Goal: Navigation & Orientation: Find specific page/section

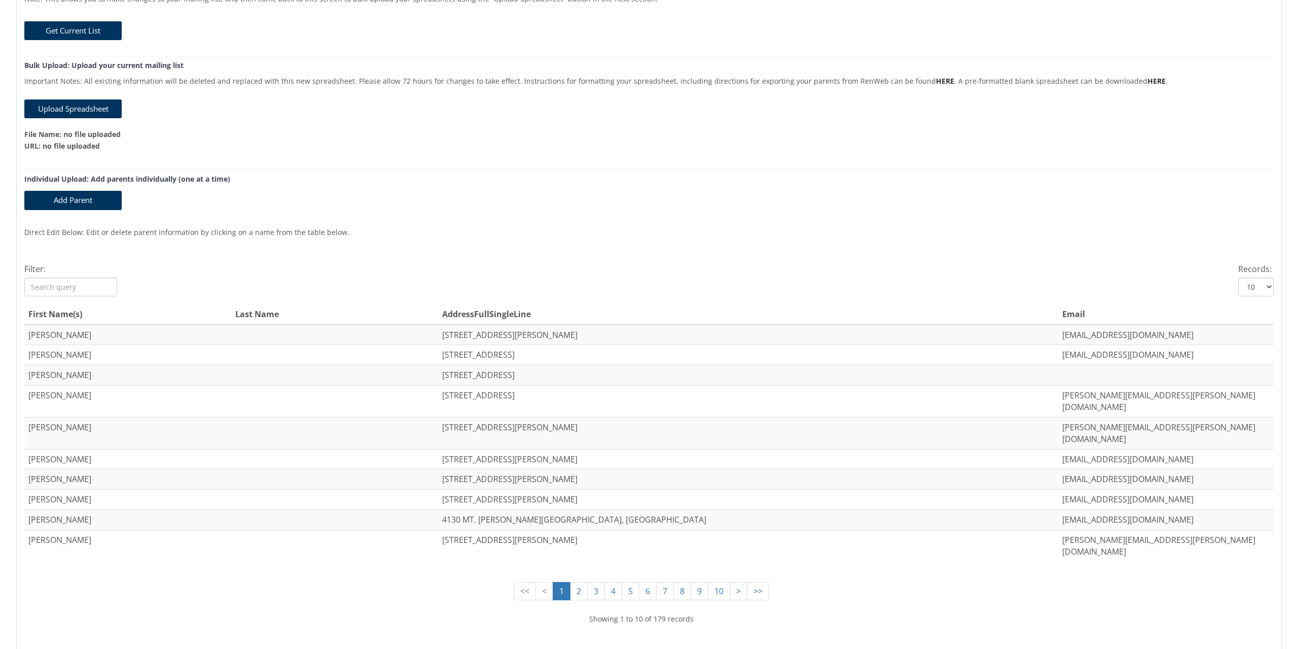
scroll to position [155, 0]
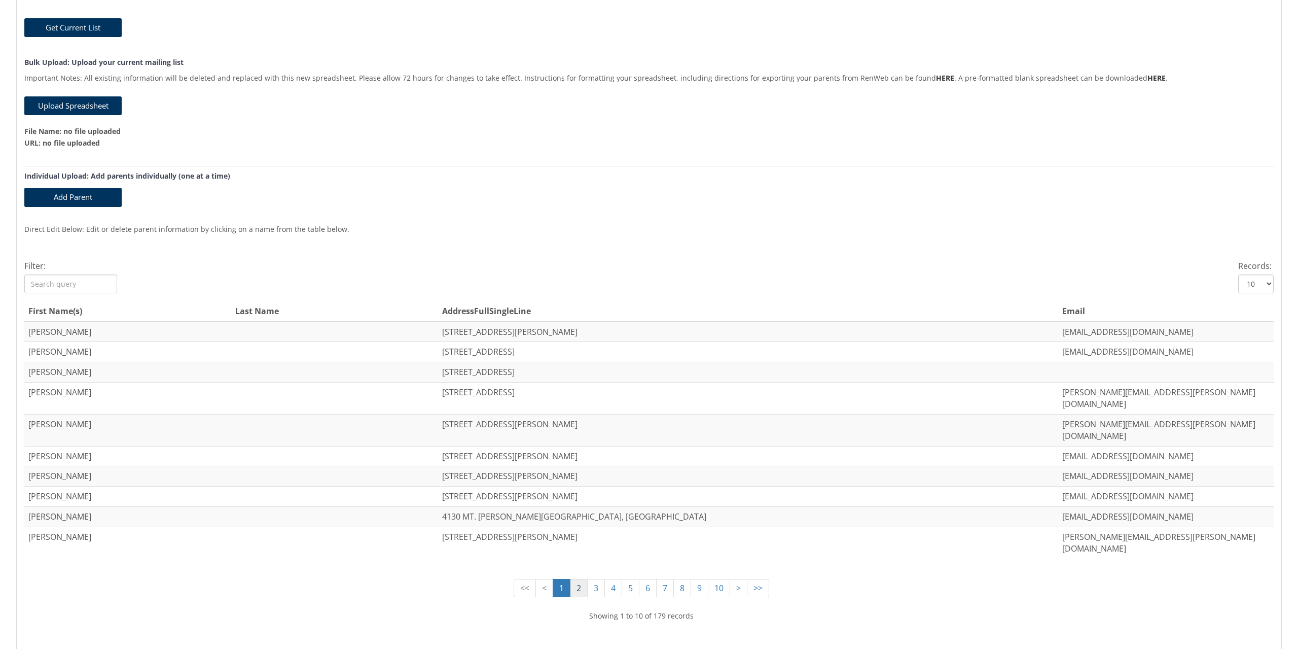
click at [575, 579] on link "2" at bounding box center [579, 588] width 18 height 19
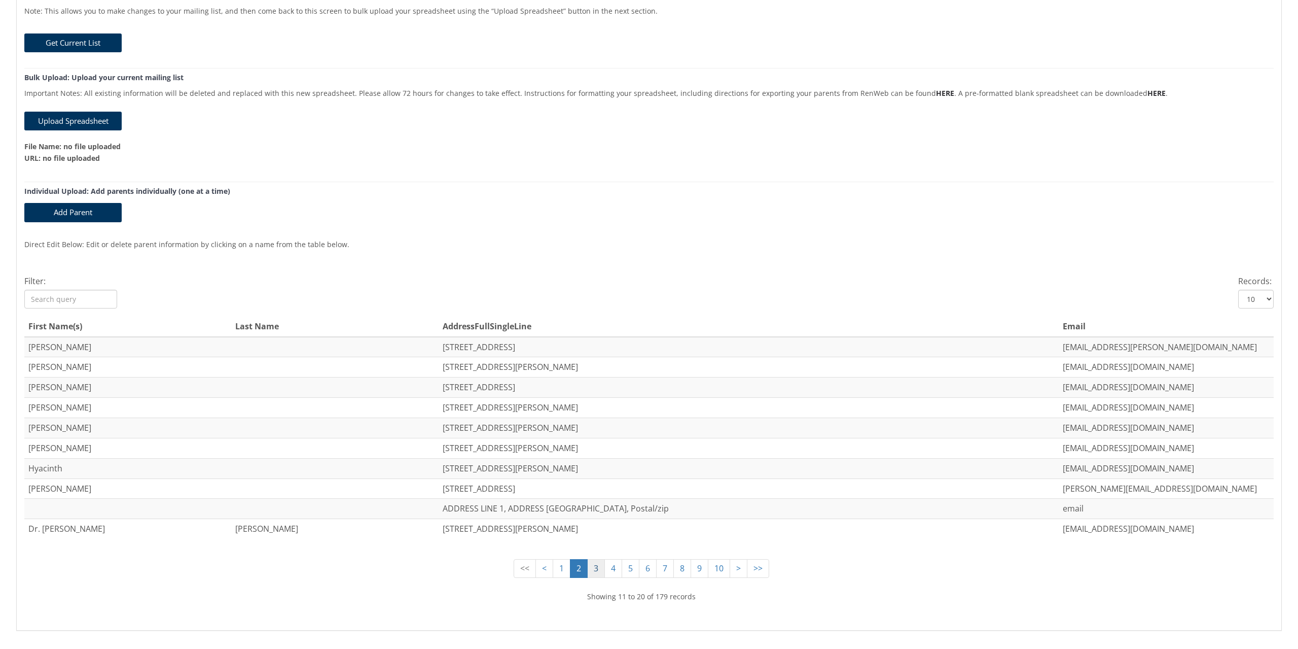
click at [594, 559] on link "3" at bounding box center [596, 568] width 18 height 19
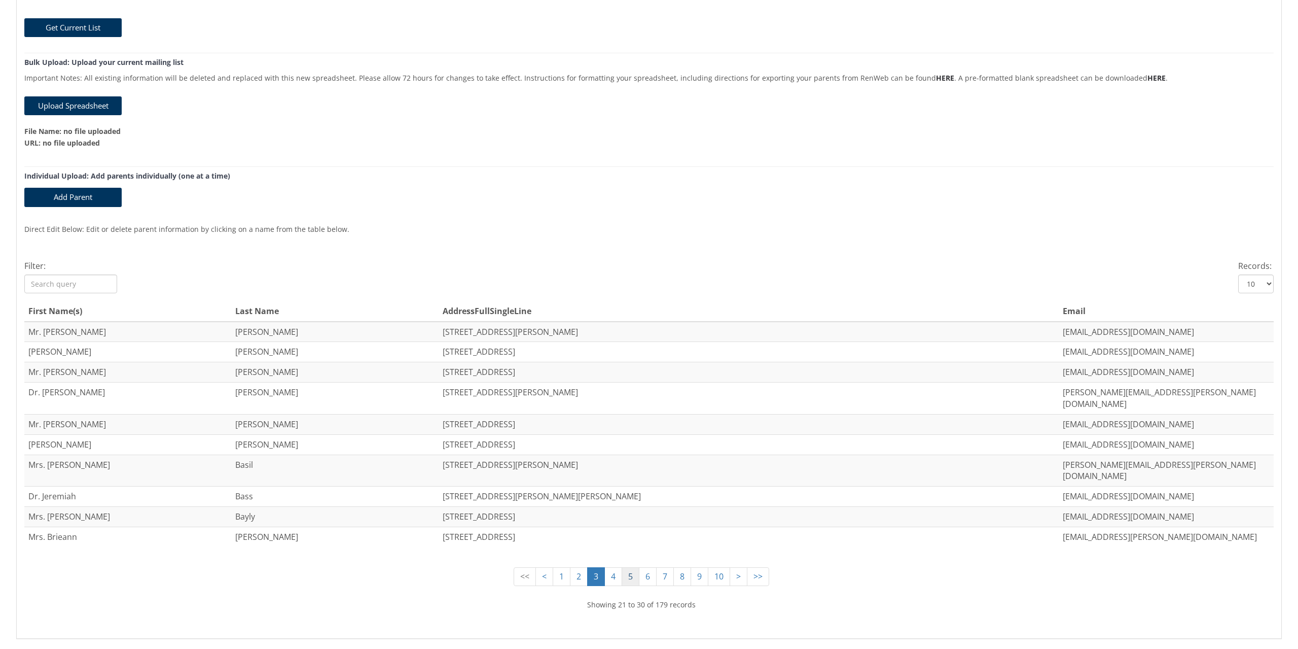
click at [622, 567] on link "5" at bounding box center [631, 576] width 18 height 19
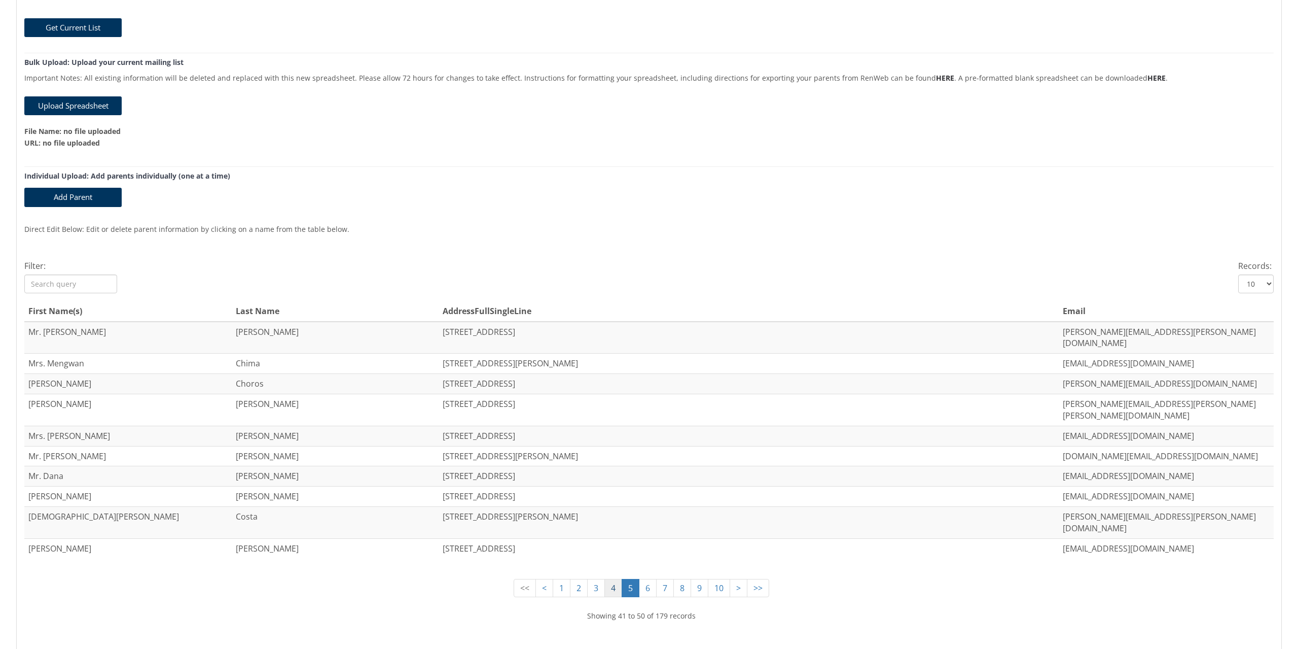
click at [605, 579] on link "4" at bounding box center [613, 588] width 18 height 19
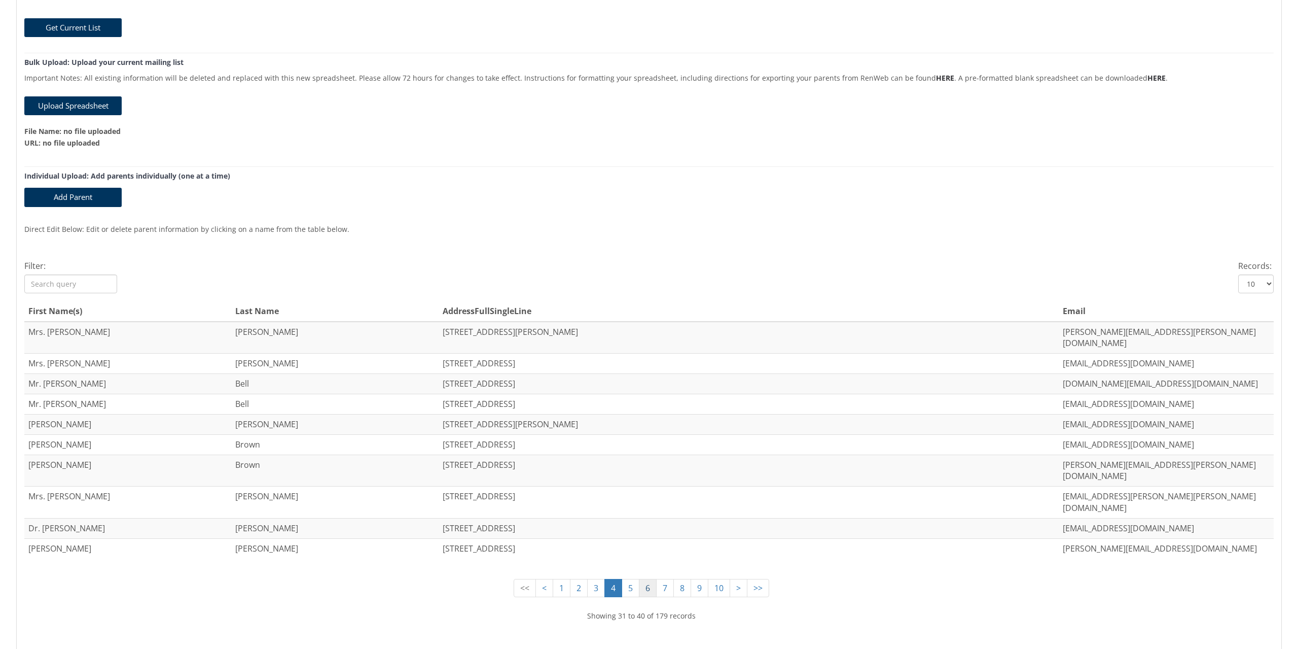
click at [639, 579] on link "6" at bounding box center [648, 588] width 18 height 19
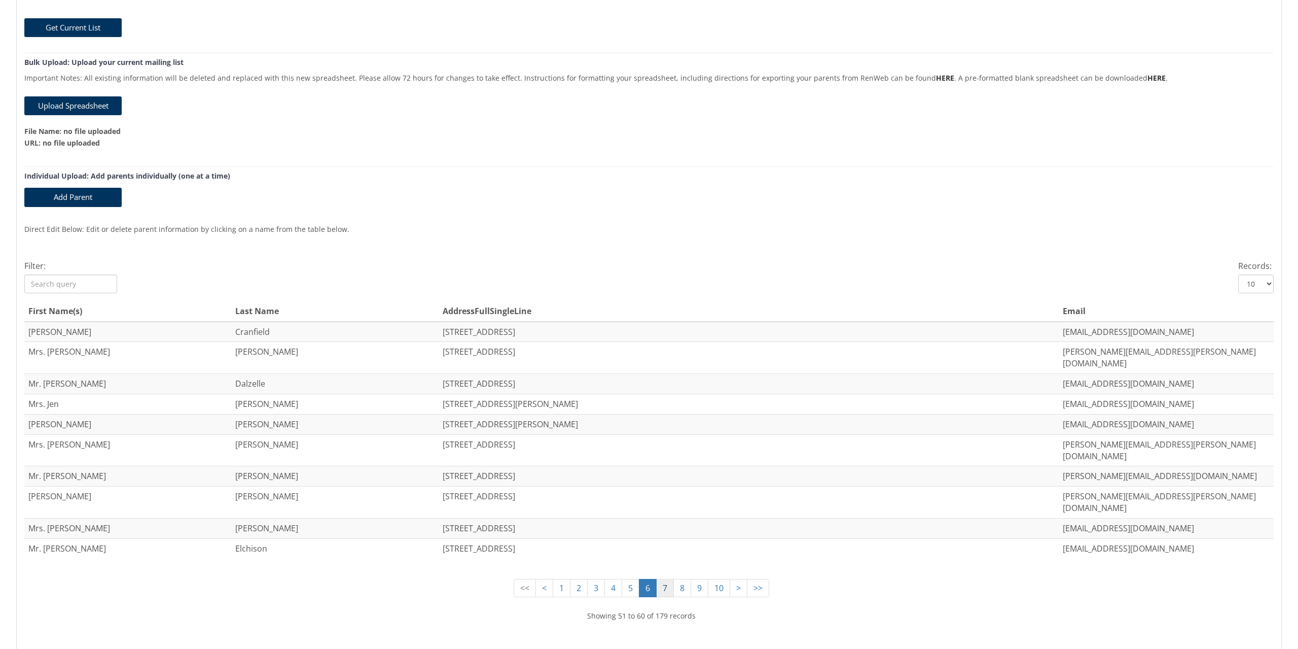
click at [664, 579] on link "7" at bounding box center [665, 588] width 18 height 19
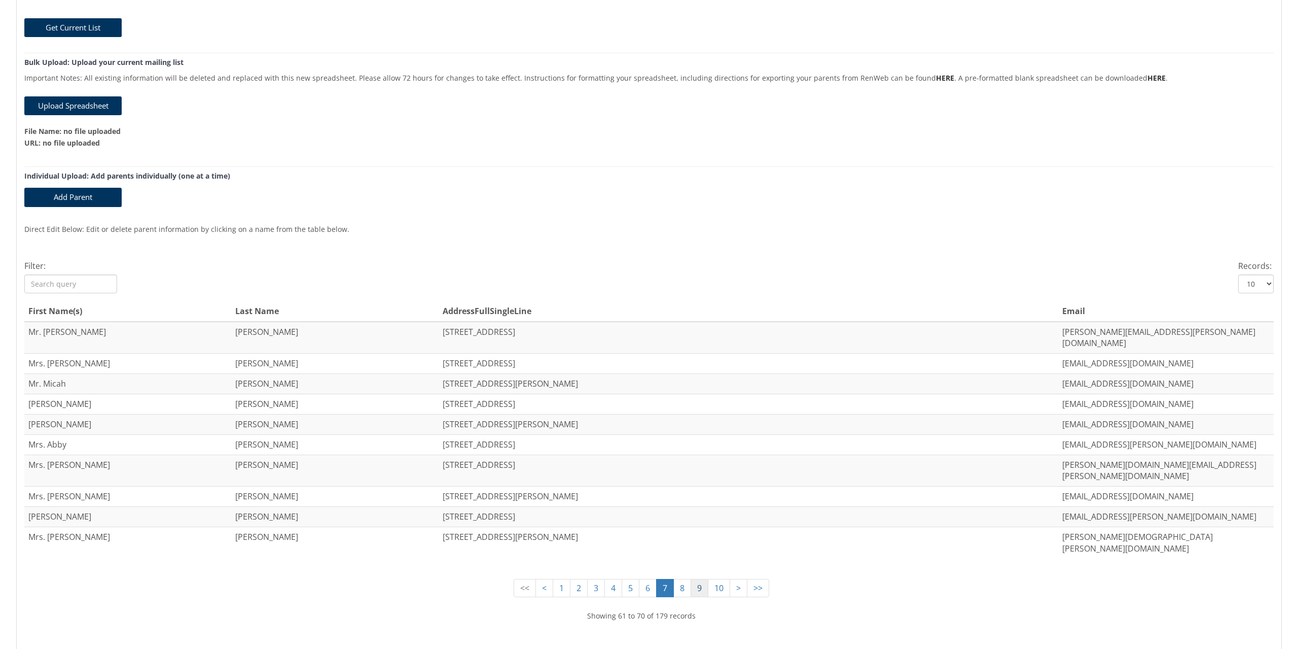
click at [693, 579] on link "9" at bounding box center [700, 588] width 18 height 19
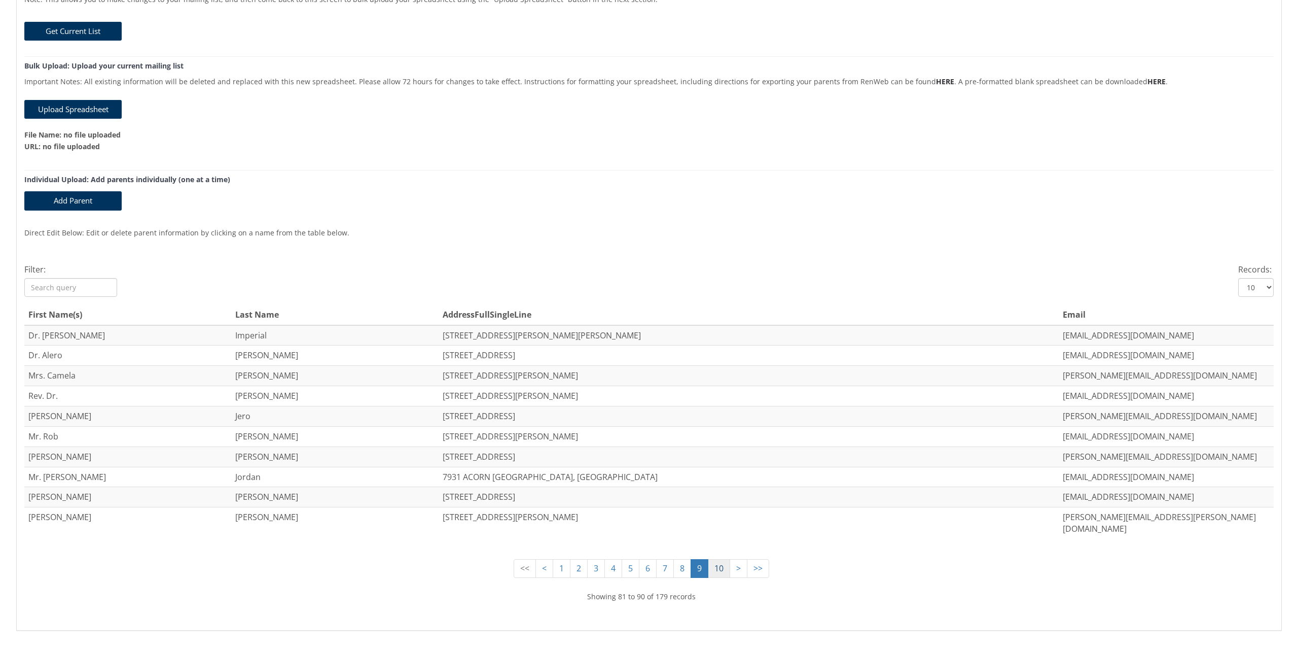
click at [718, 559] on link "10" at bounding box center [719, 568] width 22 height 19
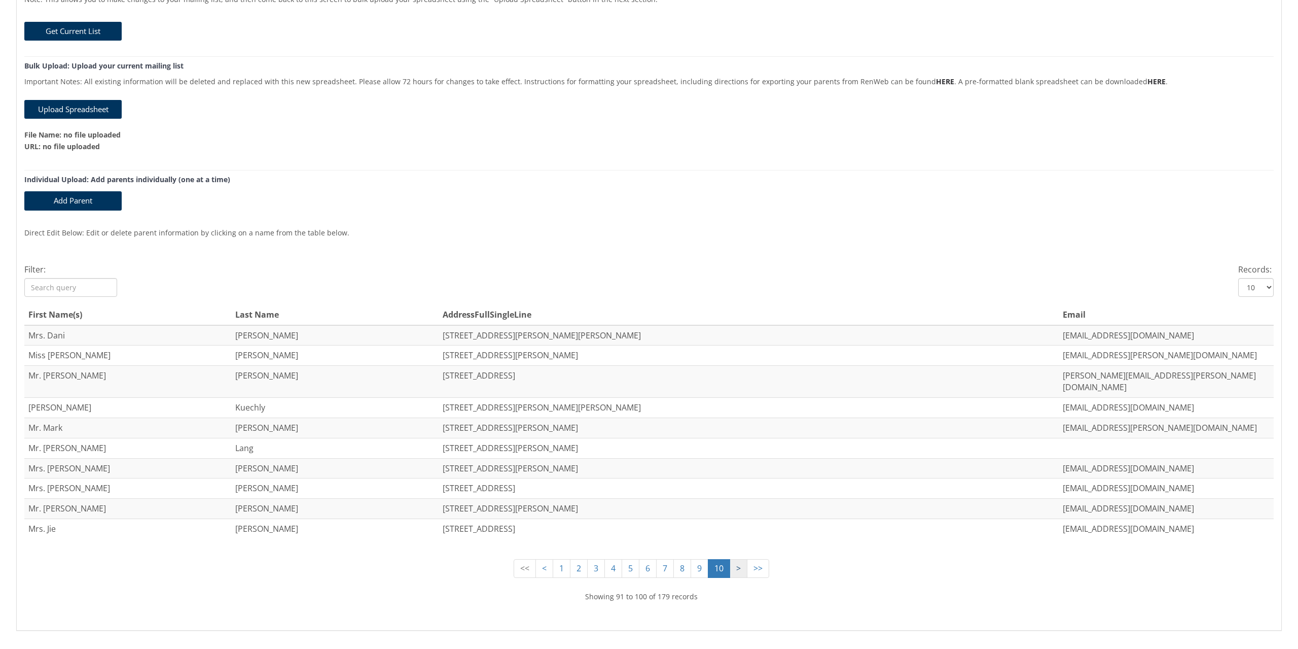
click at [735, 559] on link ">" at bounding box center [739, 568] width 18 height 19
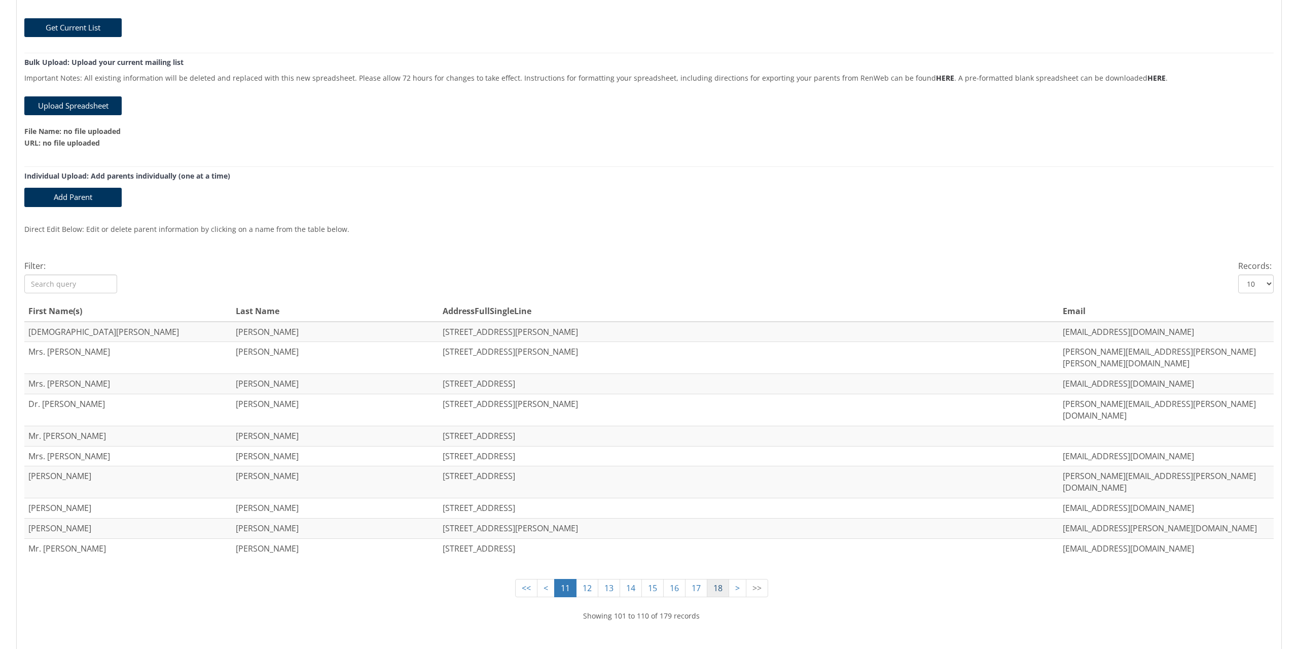
click at [709, 579] on link "18" at bounding box center [718, 588] width 22 height 19
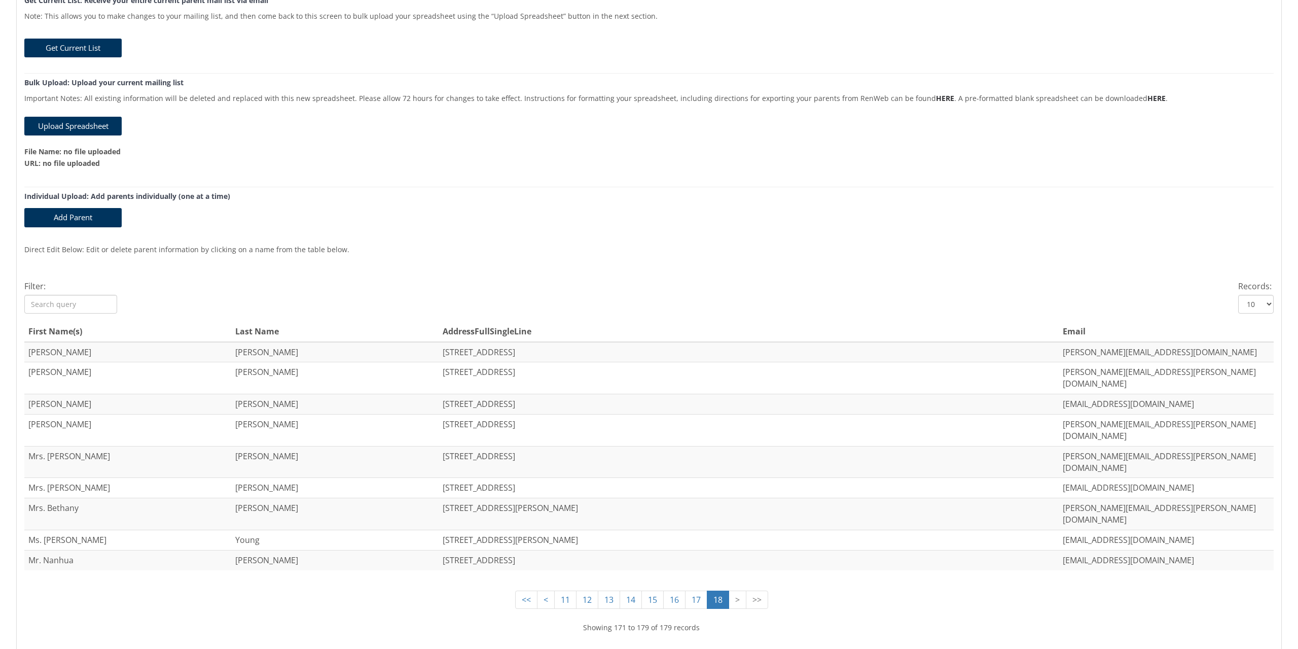
click at [729, 590] on link ">" at bounding box center [738, 599] width 18 height 19
click at [630, 590] on link "14" at bounding box center [631, 599] width 22 height 19
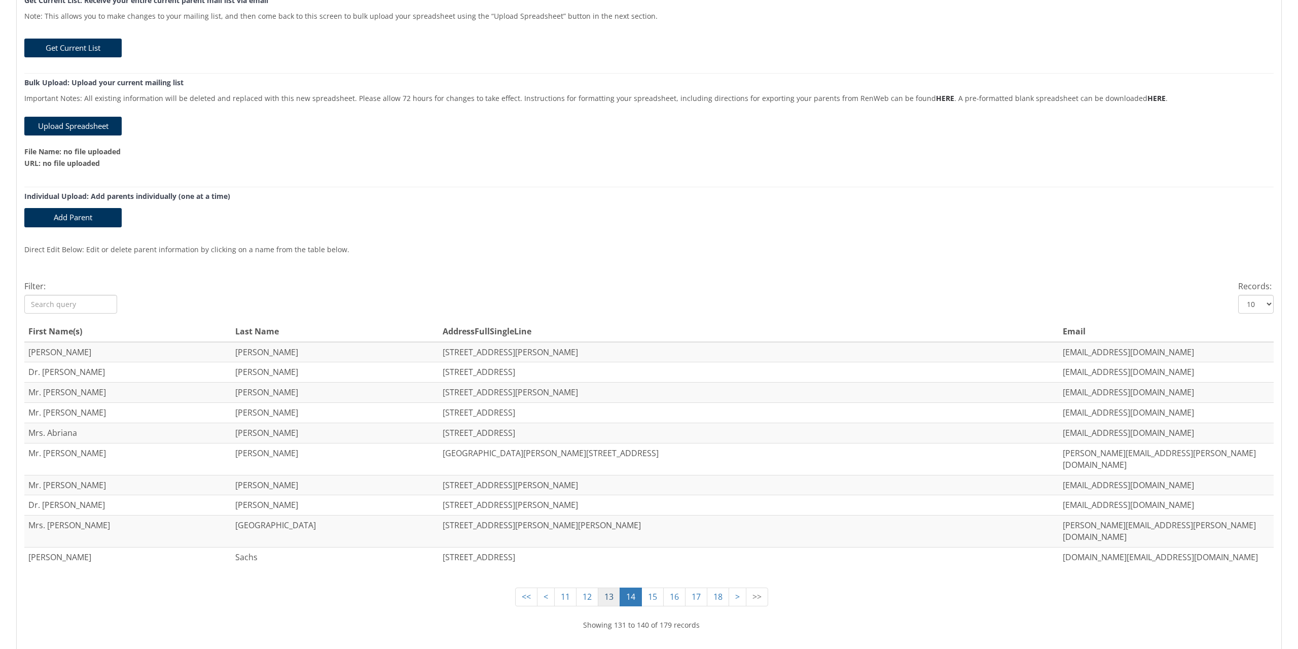
click at [604, 587] on link "13" at bounding box center [609, 596] width 22 height 19
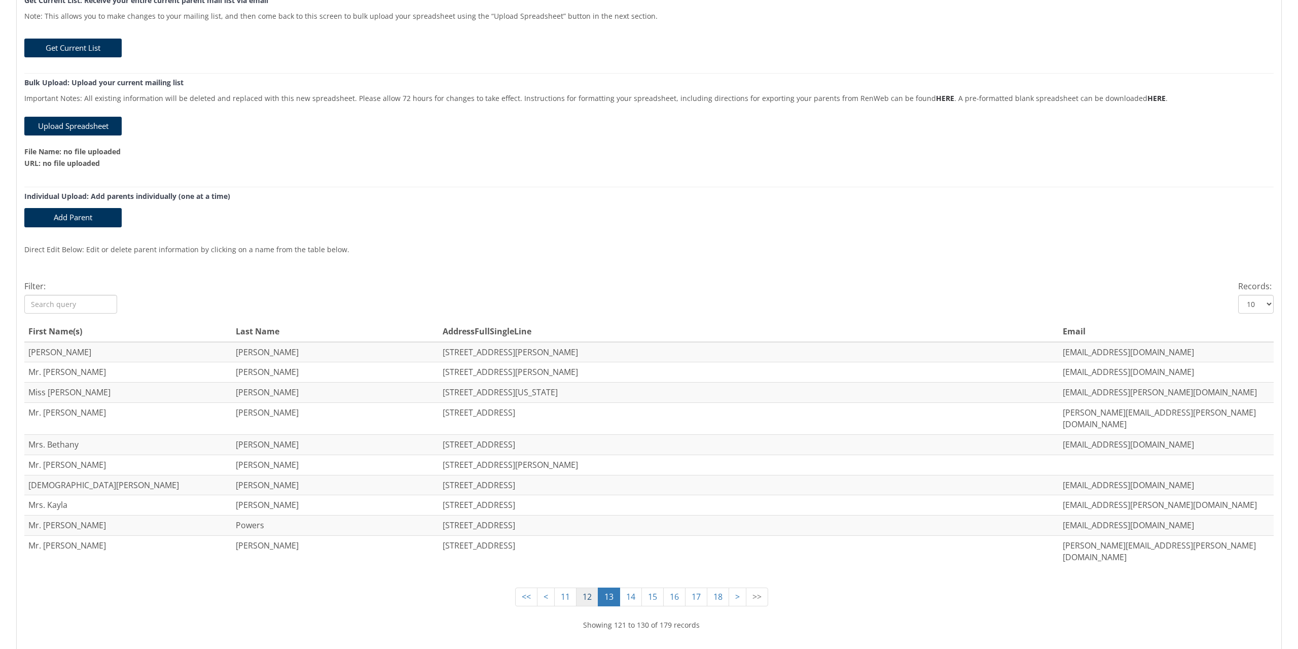
click at [580, 587] on link "12" at bounding box center [587, 596] width 22 height 19
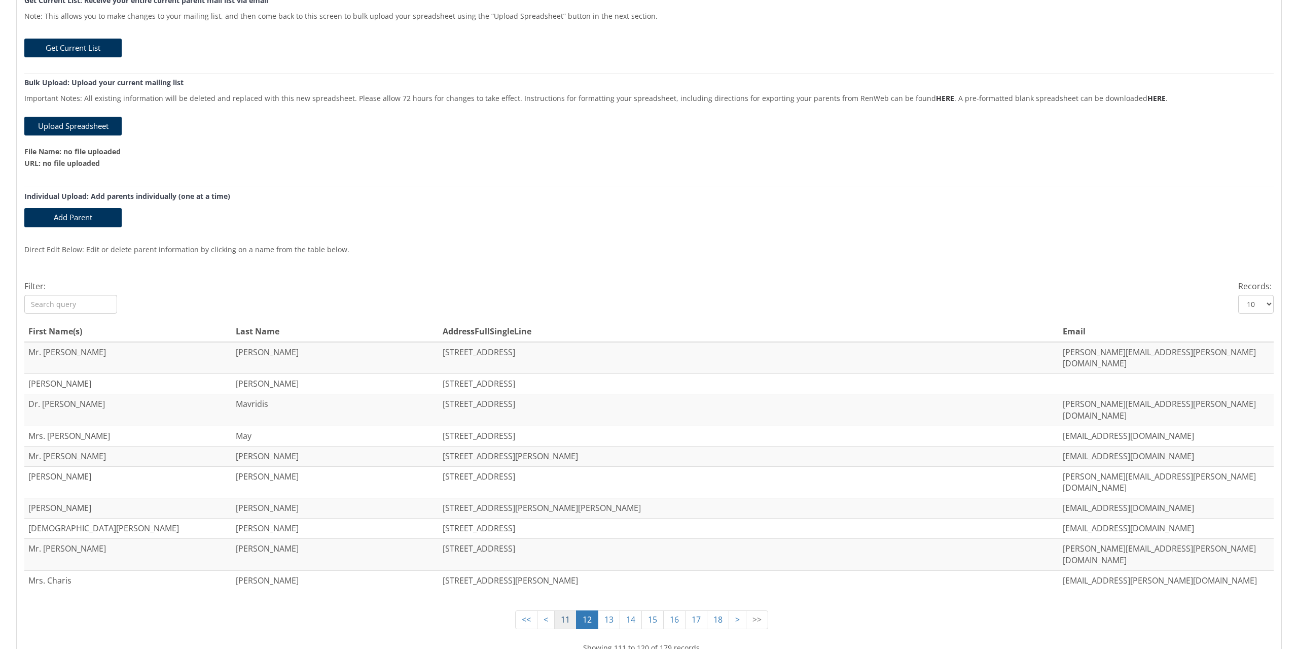
click at [555, 610] on link "11" at bounding box center [565, 619] width 22 height 19
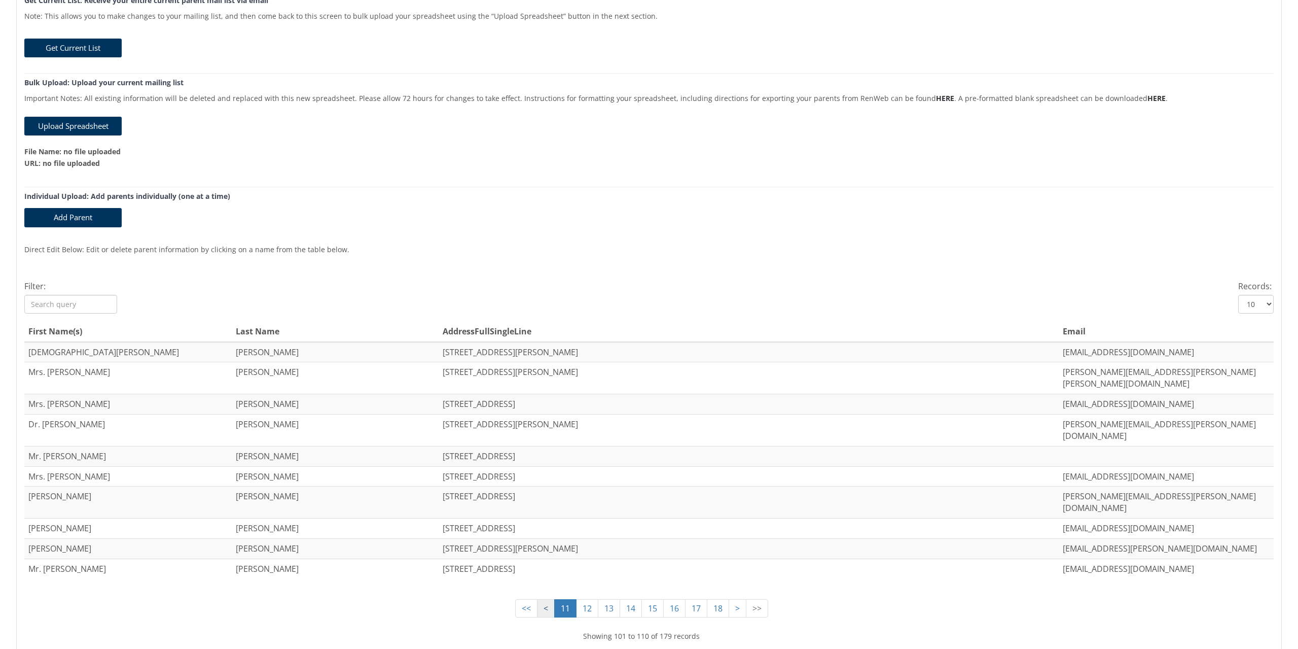
click at [540, 599] on link "<" at bounding box center [546, 608] width 18 height 19
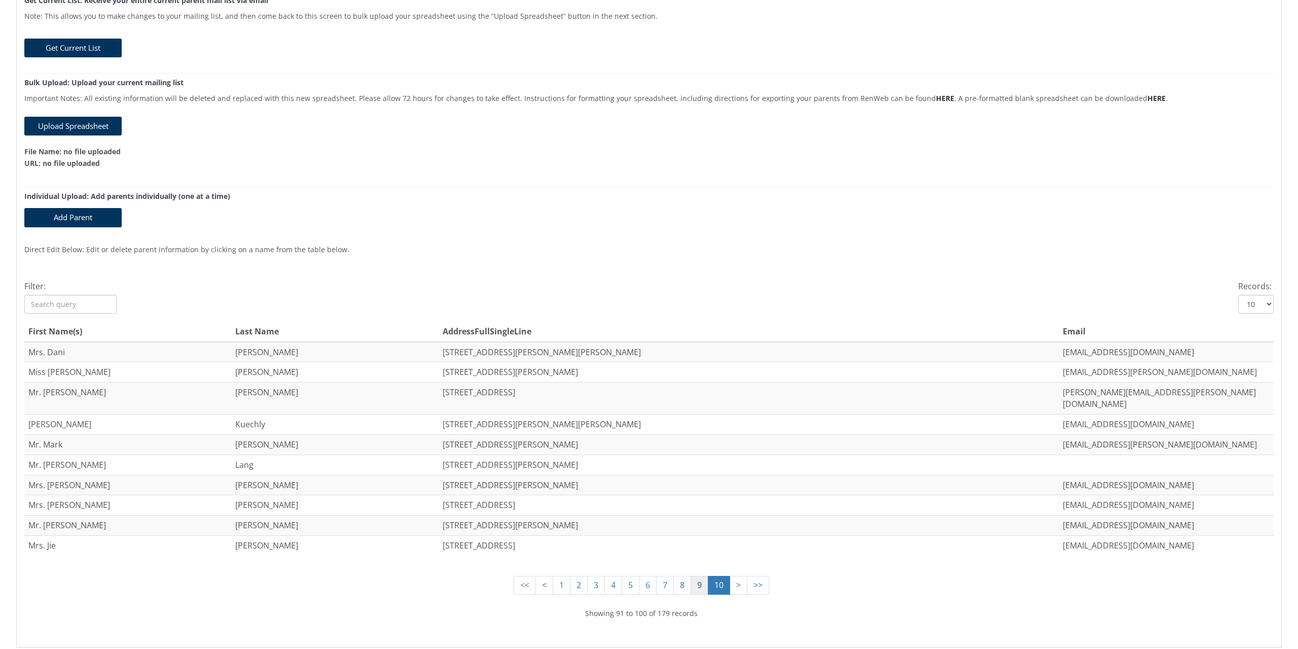
click at [693, 576] on link "9" at bounding box center [700, 585] width 18 height 19
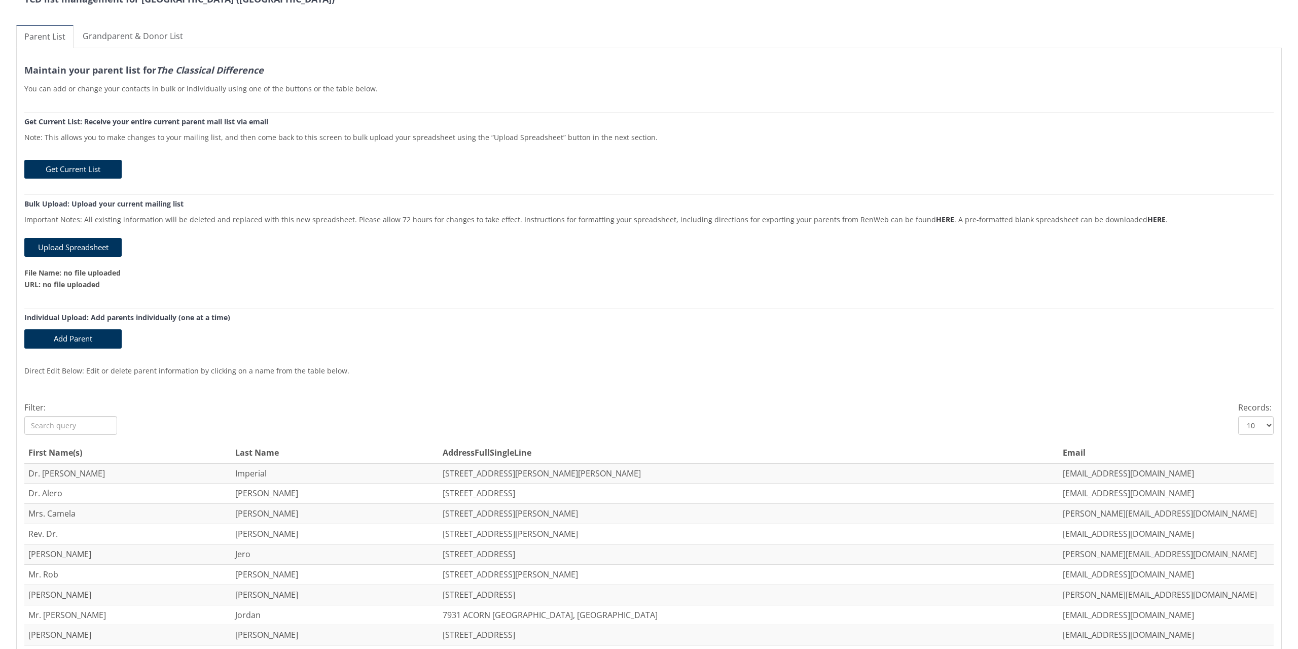
scroll to position [0, 0]
